Goal: Navigation & Orientation: Find specific page/section

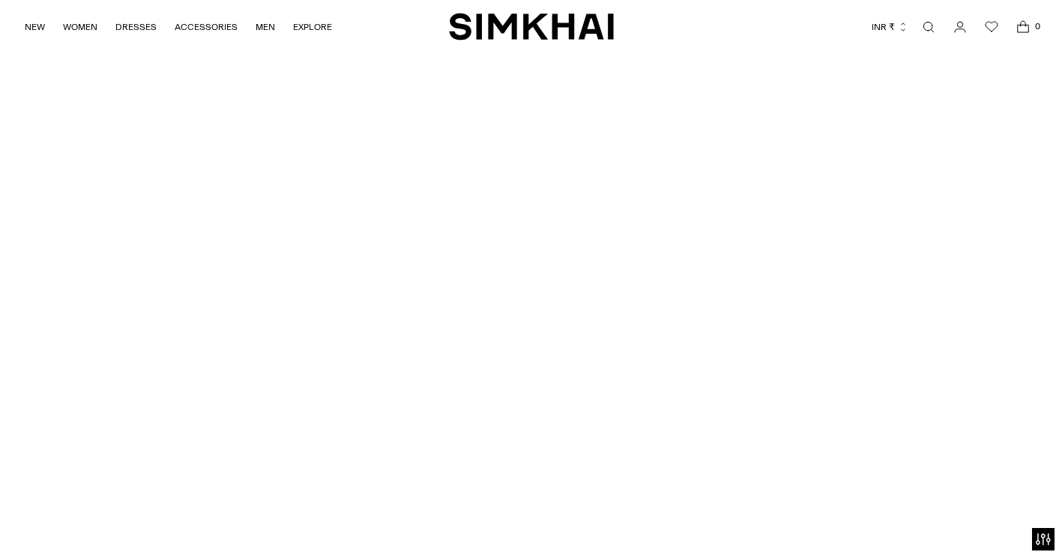
scroll to position [3688, 0]
click at [547, 473] on span "SPRING 2026 SHOW" at bounding box center [531, 478] width 86 height 10
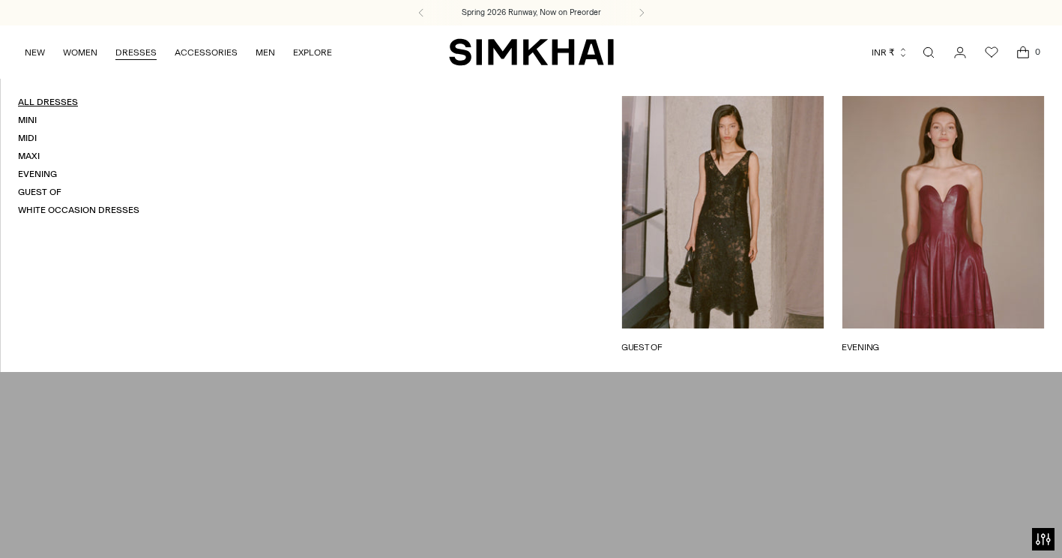
click at [38, 106] on link "All Dresses" at bounding box center [48, 102] width 60 height 10
